Goal: Task Accomplishment & Management: Use online tool/utility

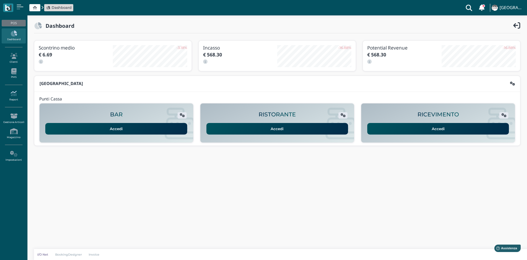
click at [12, 92] on icon at bounding box center [14, 93] width 24 height 6
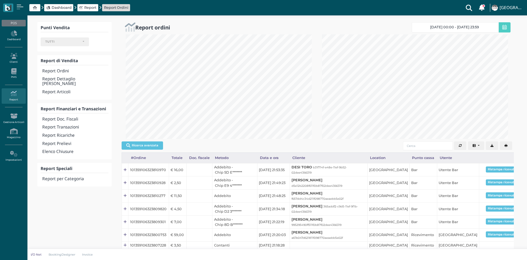
select select
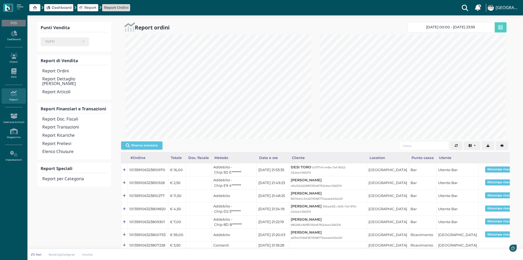
scroll to position [104, 194]
click at [66, 125] on h4 "Report Transazioni" at bounding box center [74, 127] width 65 height 5
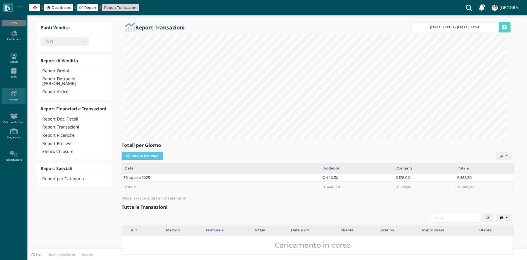
select select
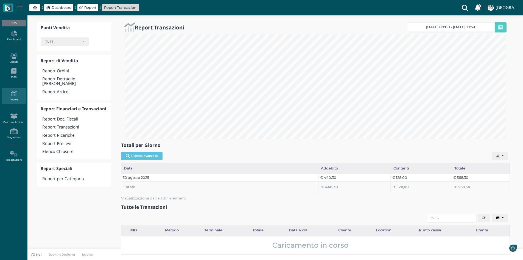
scroll to position [104, 389]
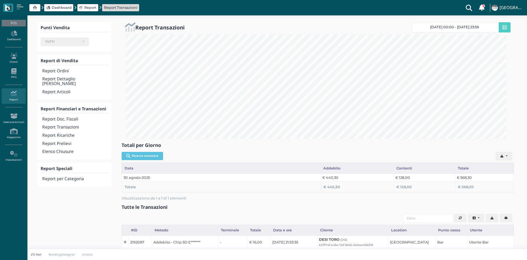
select select
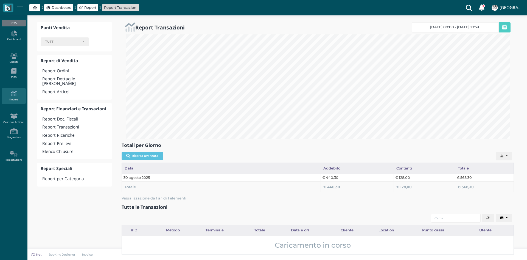
select select
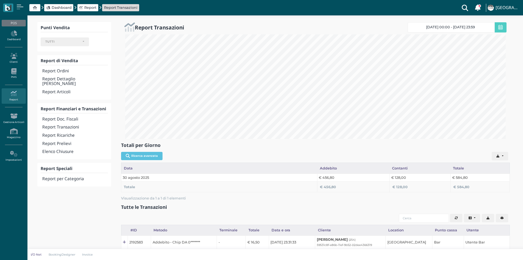
select select
click at [68, 117] on h4 "Report Doc. Fiscali" at bounding box center [74, 119] width 65 height 5
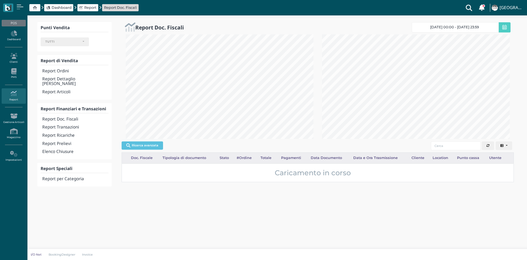
select select
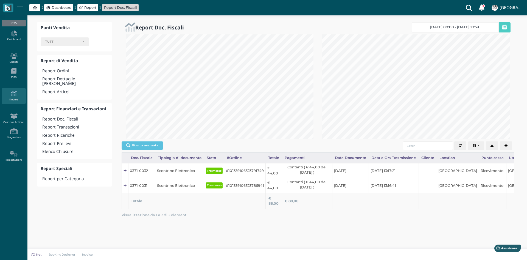
click at [508, 146] on button "button" at bounding box center [506, 145] width 12 height 9
click at [61, 149] on h4 "Elenco Chiusure" at bounding box center [75, 151] width 66 height 5
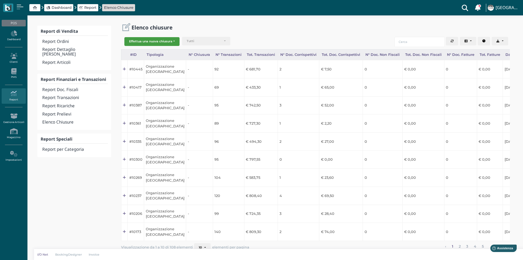
click at [158, 41] on button "Effettua una nuova chiusura" at bounding box center [151, 41] width 55 height 9
click at [158, 51] on span "Organizzazione" at bounding box center [146, 50] width 43 height 7
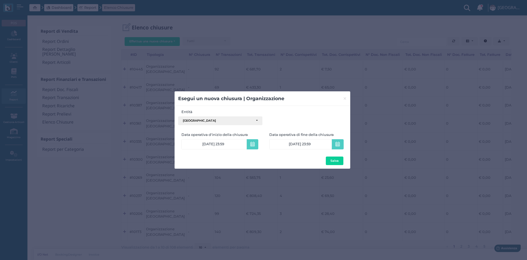
drag, startPoint x: 322, startPoint y: 12, endPoint x: 319, endPoint y: 16, distance: 4.7
click at [321, 14] on div "Esegui un nuova chiusura | Organizzazione × close Entità Esperia Palace Hotel E…" at bounding box center [263, 130] width 527 height 260
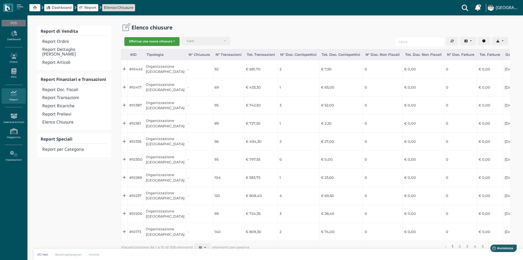
click at [165, 41] on button "Effettua una nuova chiusura" at bounding box center [151, 41] width 55 height 9
click at [153, 50] on span "Organizzazione" at bounding box center [146, 50] width 43 height 7
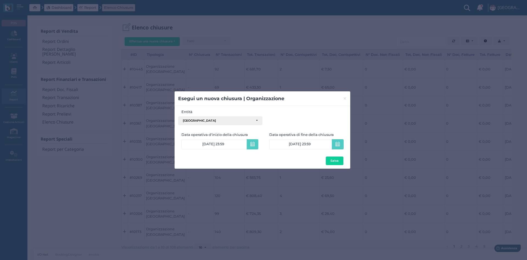
click at [335, 161] on button "Salva" at bounding box center [335, 160] width 18 height 9
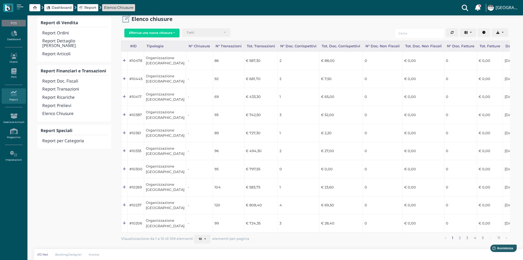
scroll to position [0, 55]
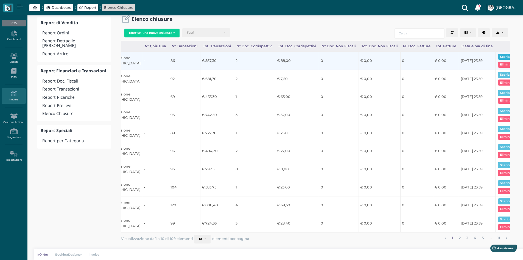
click at [498, 54] on button "Scarica pdf" at bounding box center [508, 57] width 21 height 6
